Goal: Task Accomplishment & Management: Use online tool/utility

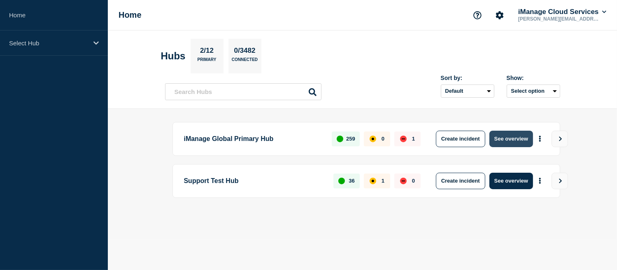
click at [506, 141] on button "See overview" at bounding box center [511, 138] width 44 height 16
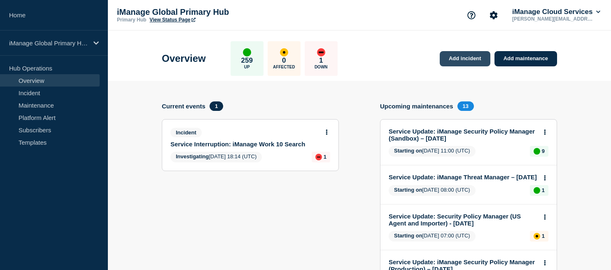
click at [460, 61] on link "Add incident" at bounding box center [465, 58] width 51 height 15
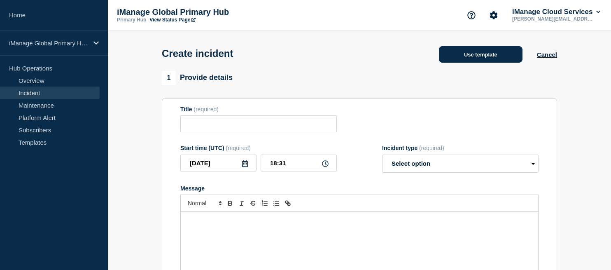
click at [448, 54] on button "Use template" at bounding box center [481, 54] width 84 height 16
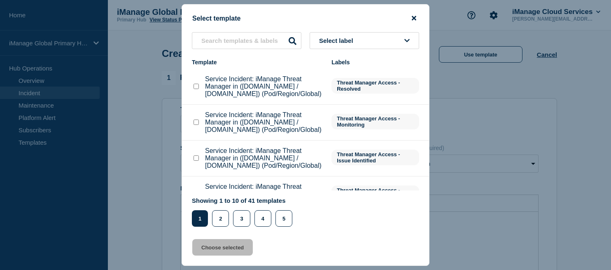
click at [415, 15] on icon "close button" at bounding box center [414, 18] width 5 height 7
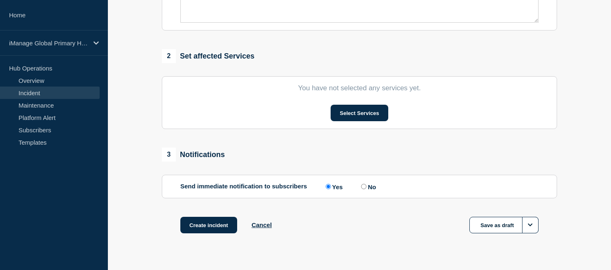
scroll to position [306, 0]
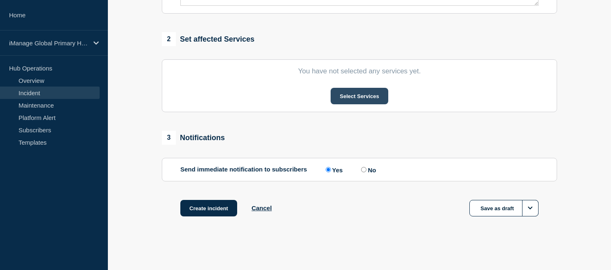
click at [352, 97] on button "Select Services" at bounding box center [359, 96] width 57 height 16
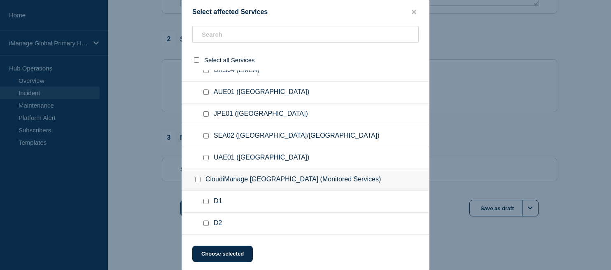
scroll to position [247, 0]
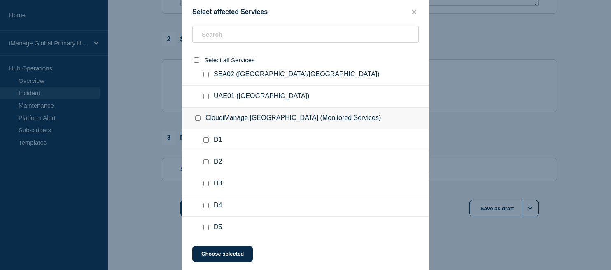
click at [548, 88] on div at bounding box center [305, 135] width 611 height 270
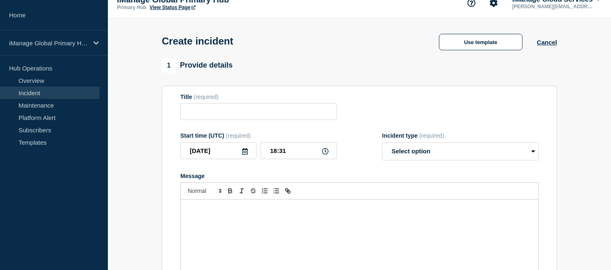
scroll to position [0, 0]
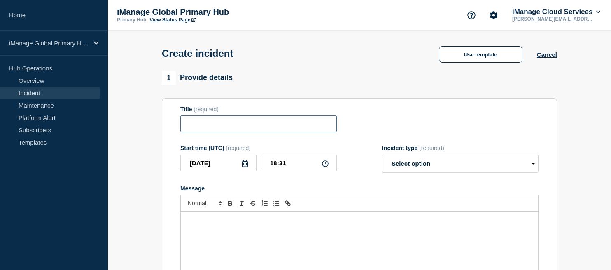
click at [259, 125] on input "Title" at bounding box center [258, 123] width 156 height 17
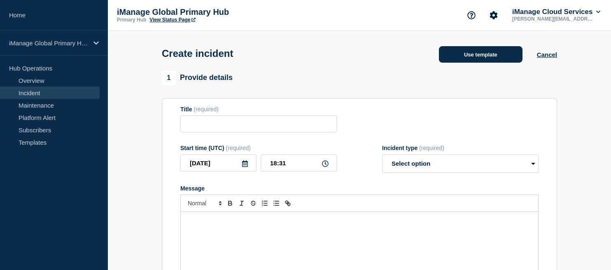
click at [479, 52] on button "Use template" at bounding box center [481, 54] width 84 height 16
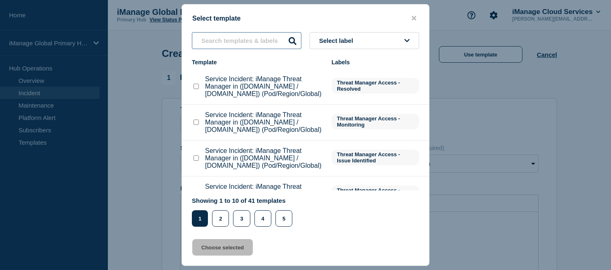
click at [221, 43] on input "text" at bounding box center [247, 40] width 110 height 17
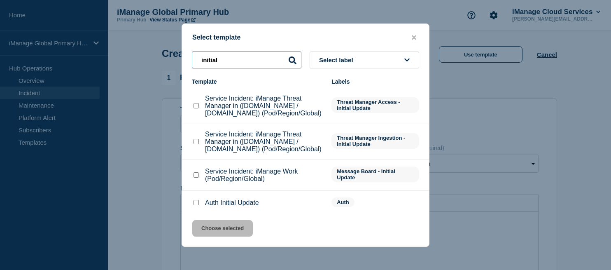
type input "initial"
click at [292, 58] on icon at bounding box center [293, 60] width 8 height 8
click at [412, 37] on icon "close button" at bounding box center [414, 37] width 5 height 7
